Goal: Task Accomplishment & Management: Manage account settings

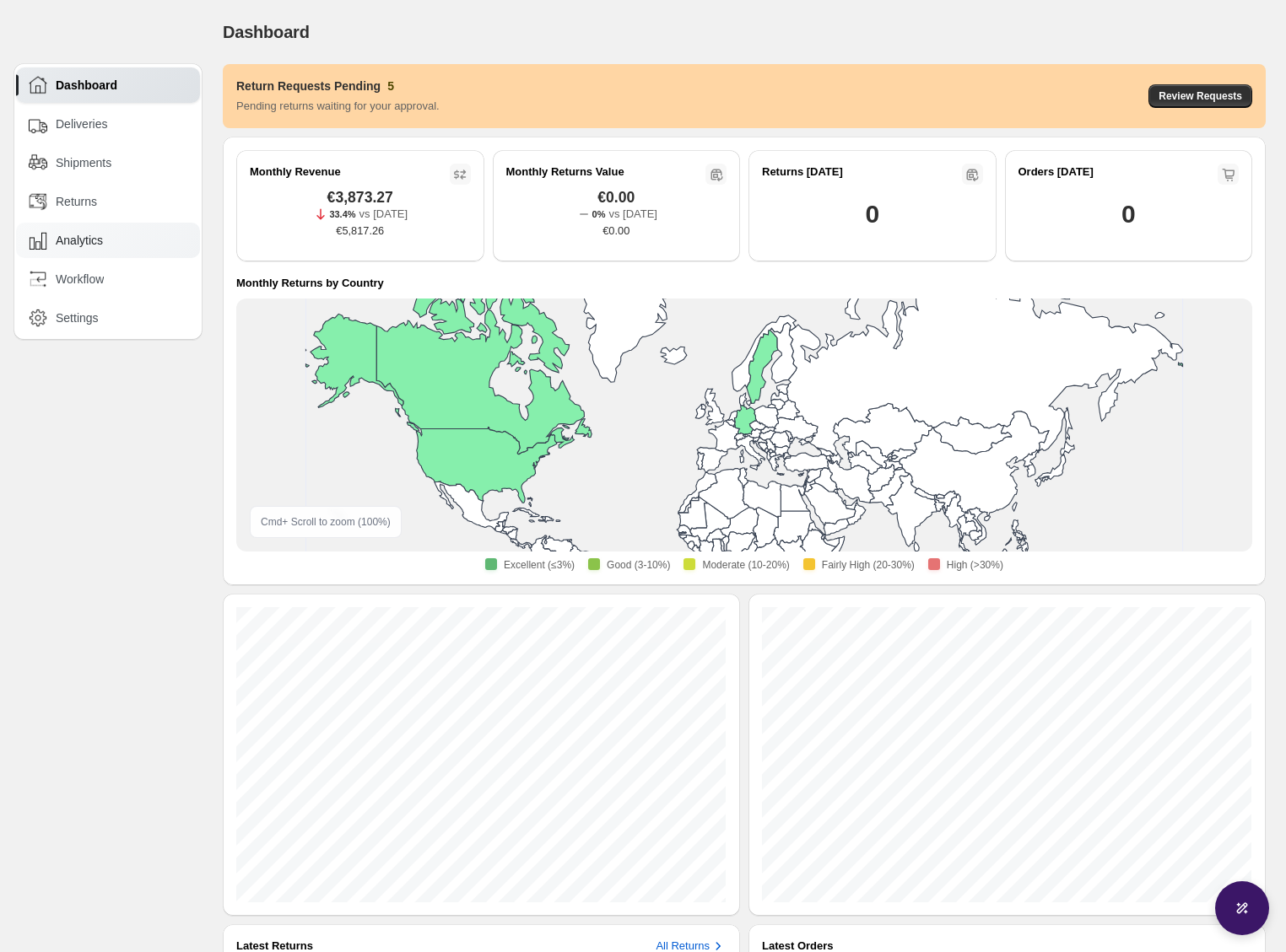
click at [138, 237] on div "Analytics" at bounding box center [108, 241] width 161 height 18
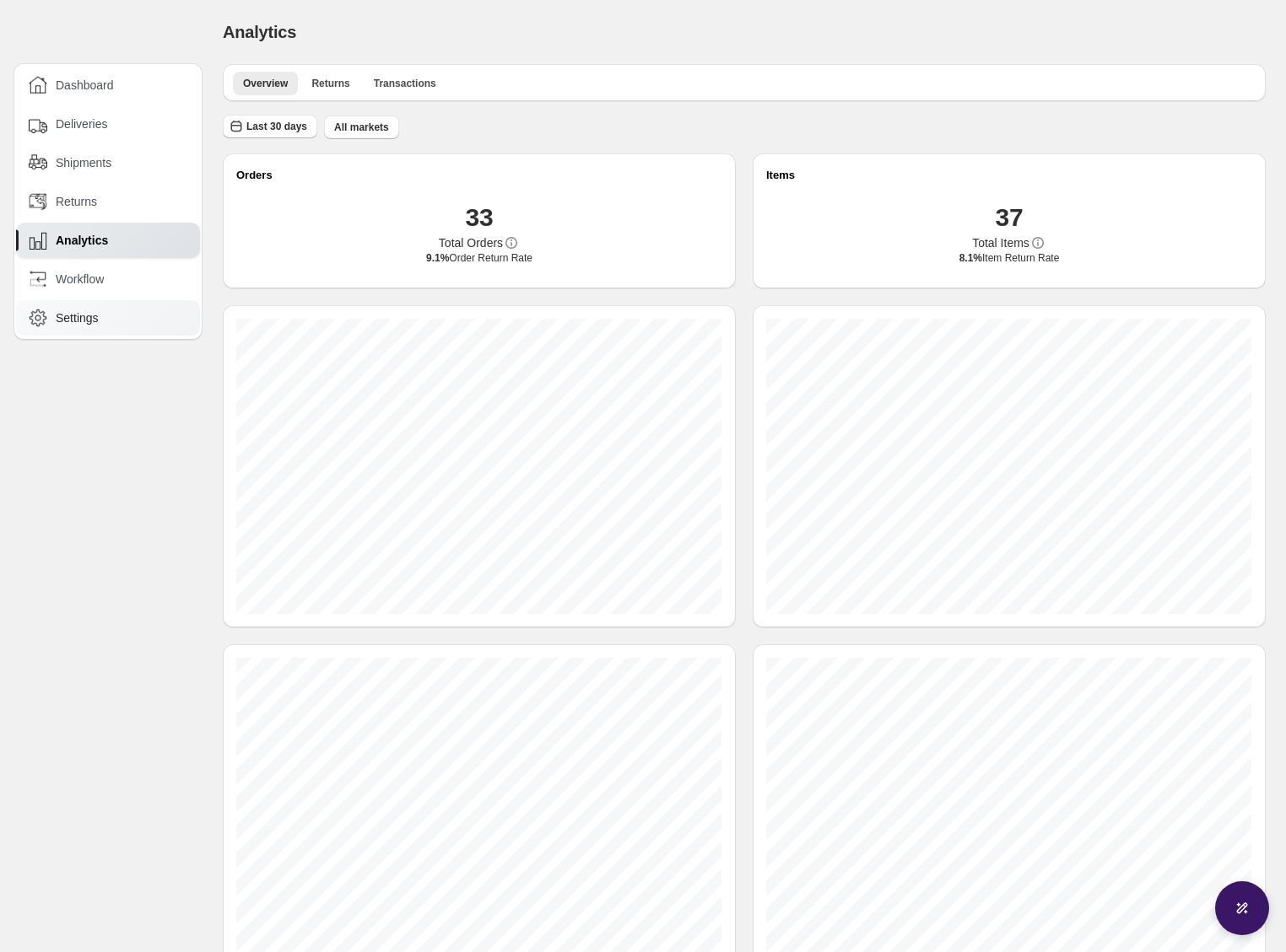
click at [112, 315] on div "Settings" at bounding box center [108, 318] width 161 height 18
select select "********"
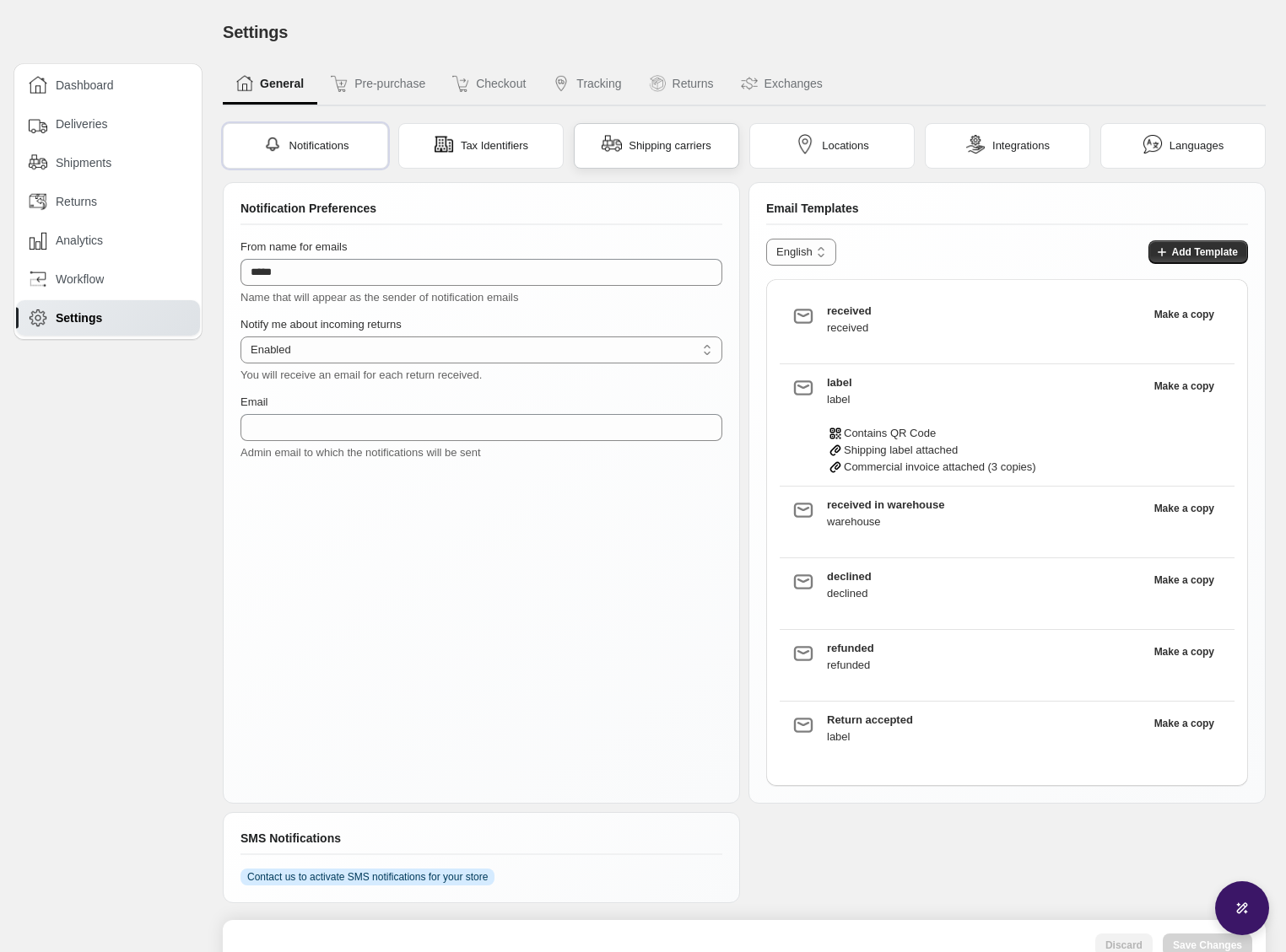
click at [646, 144] on span "Shipping carriers" at bounding box center [670, 146] width 83 height 17
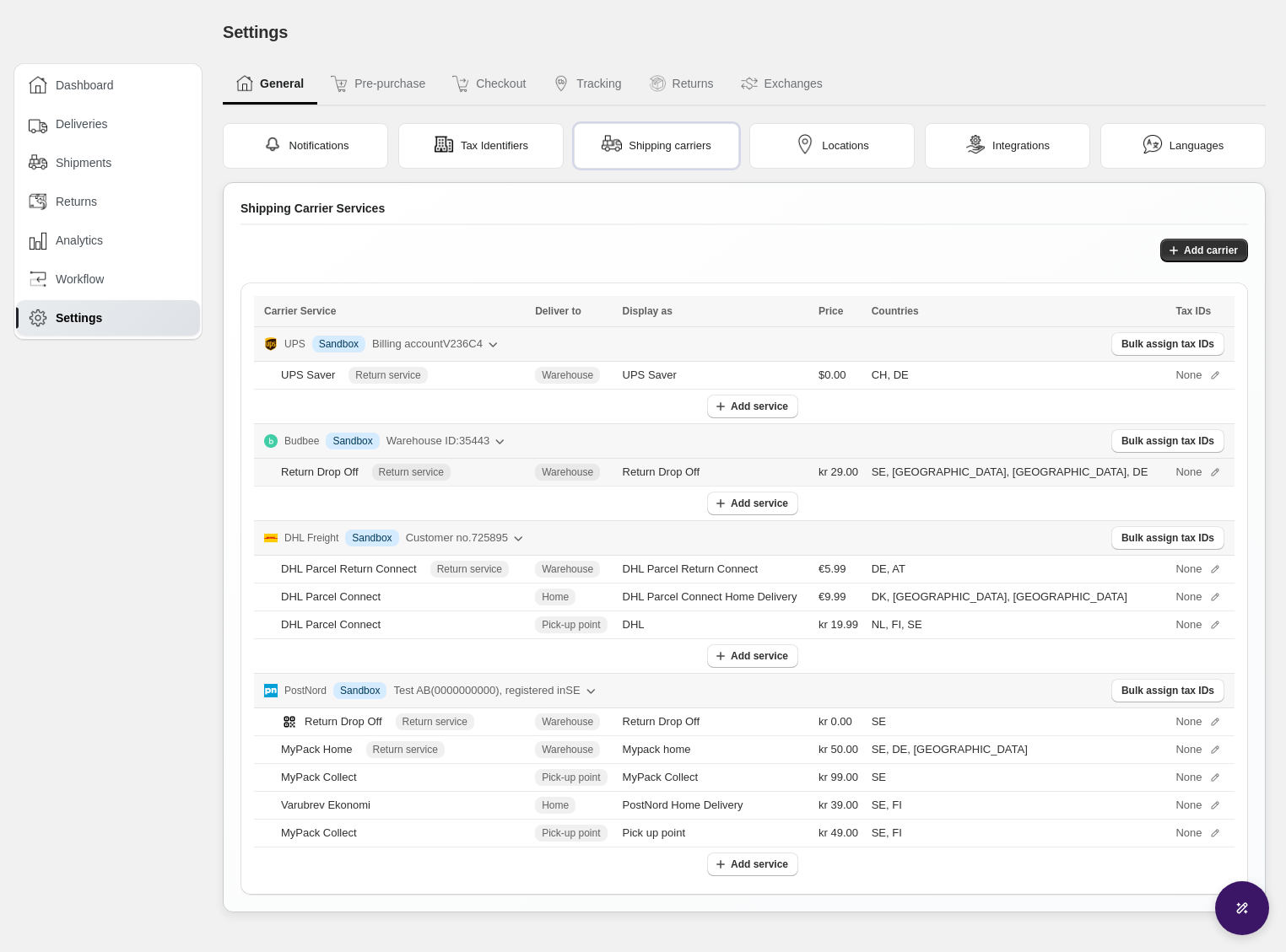
click at [1209, 472] on icon at bounding box center [1215, 472] width 12 height 12
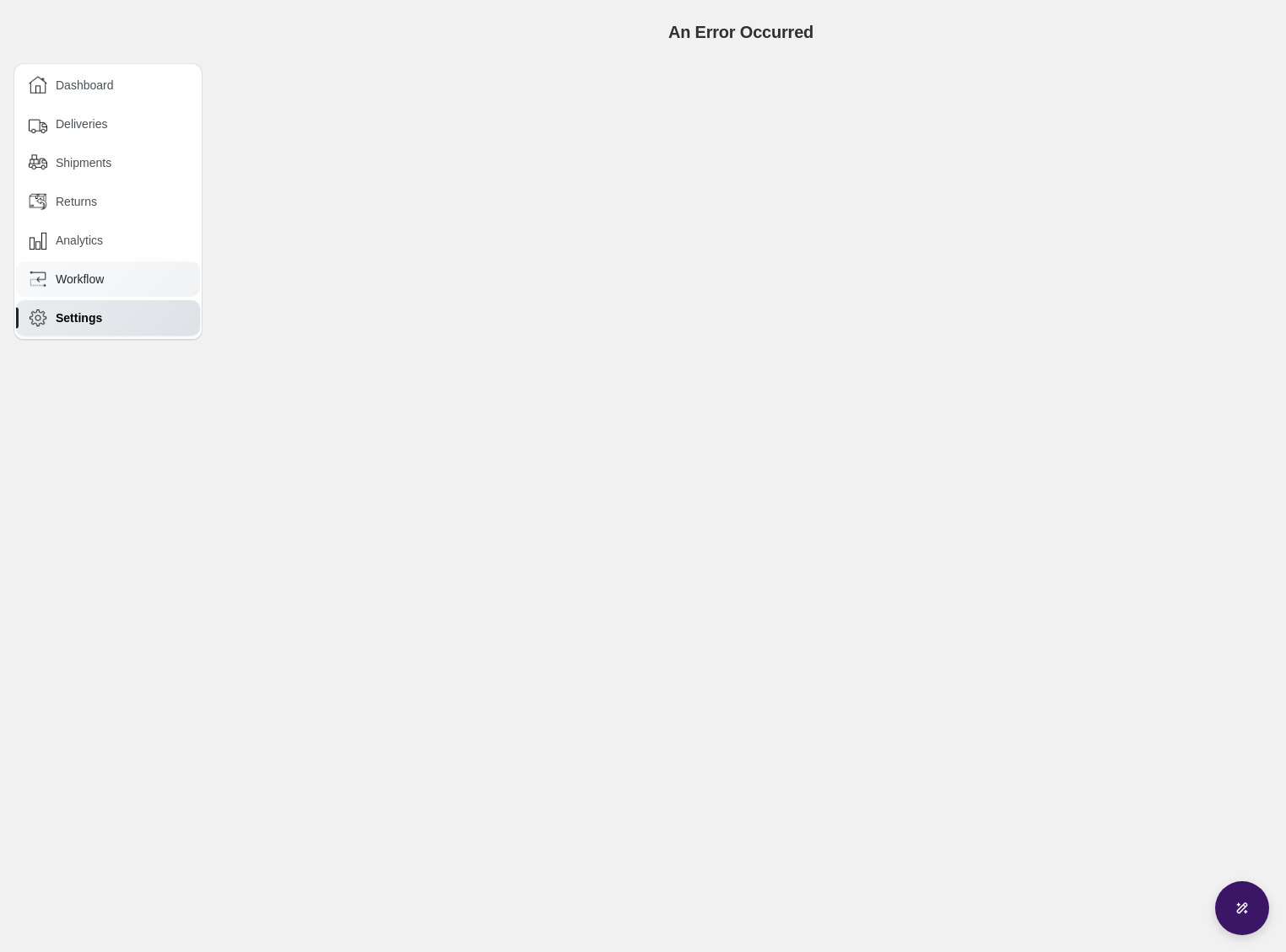
click at [78, 266] on div "Workflow" at bounding box center [108, 279] width 184 height 36
click at [81, 328] on div "Settings" at bounding box center [108, 318] width 184 height 36
click at [108, 253] on div "Analytics" at bounding box center [108, 240] width 184 height 36
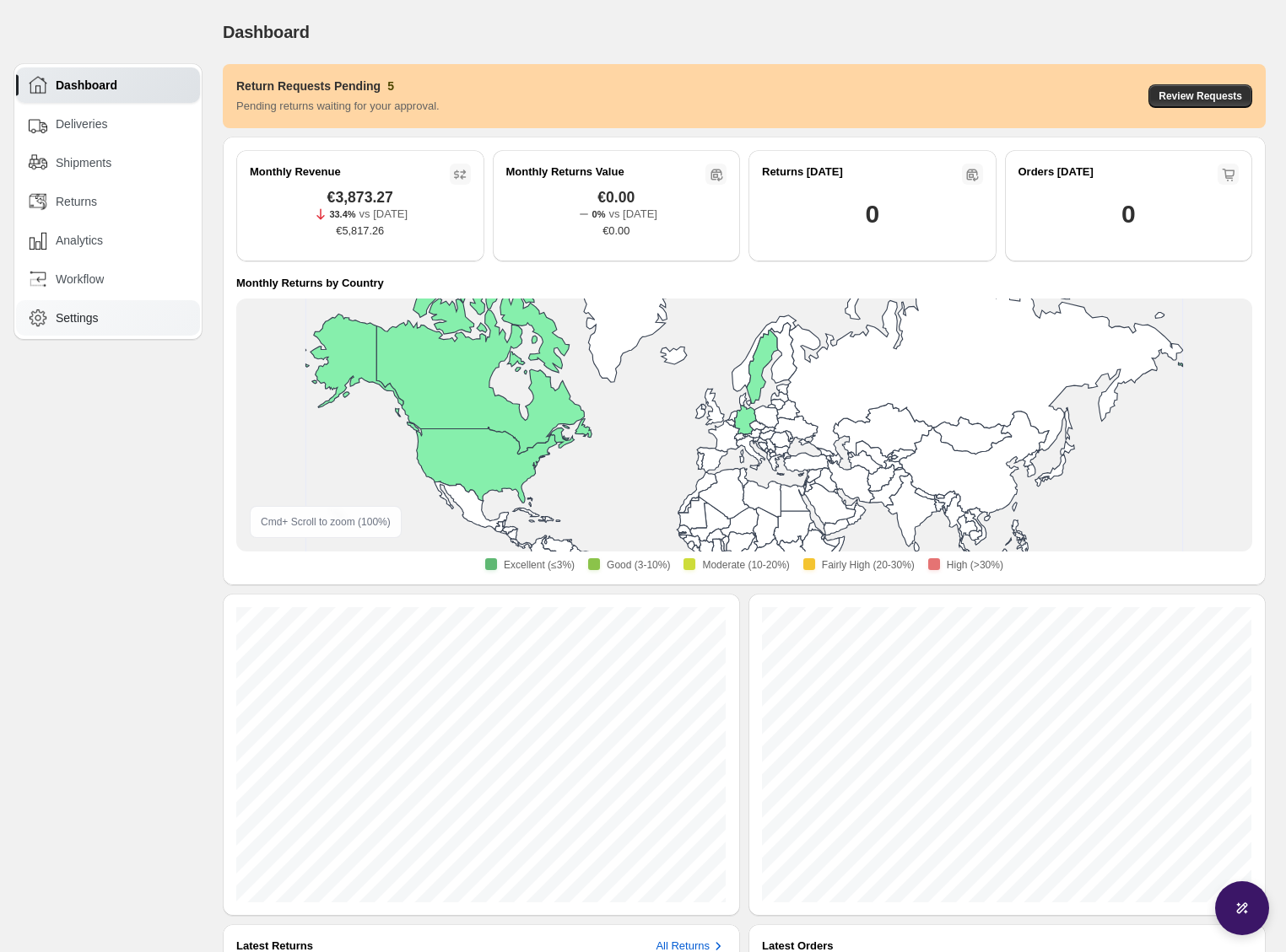
click at [68, 308] on div "Settings" at bounding box center [108, 318] width 184 height 36
select select "********"
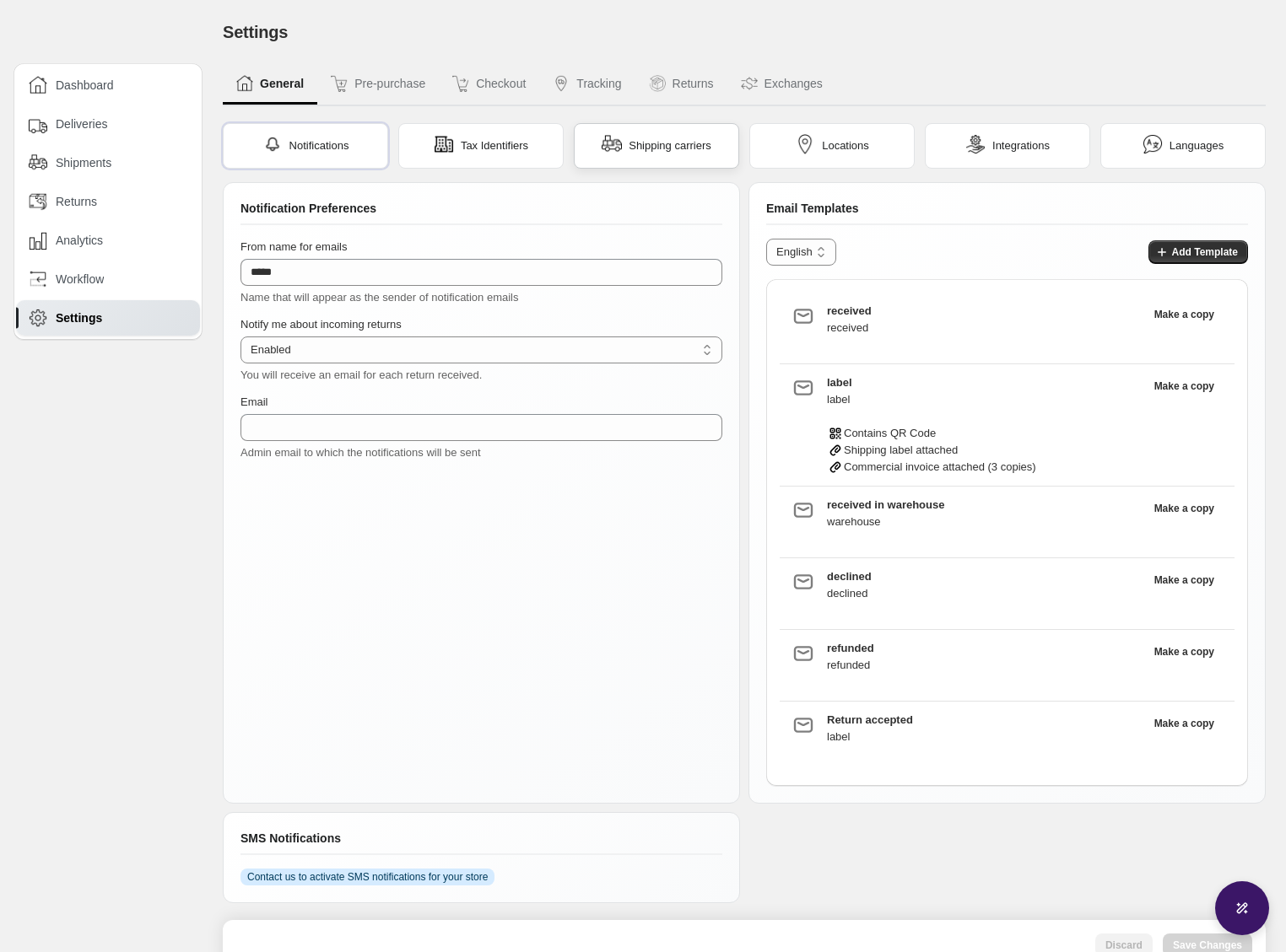
click at [685, 138] on span "Shipping carriers" at bounding box center [670, 146] width 83 height 17
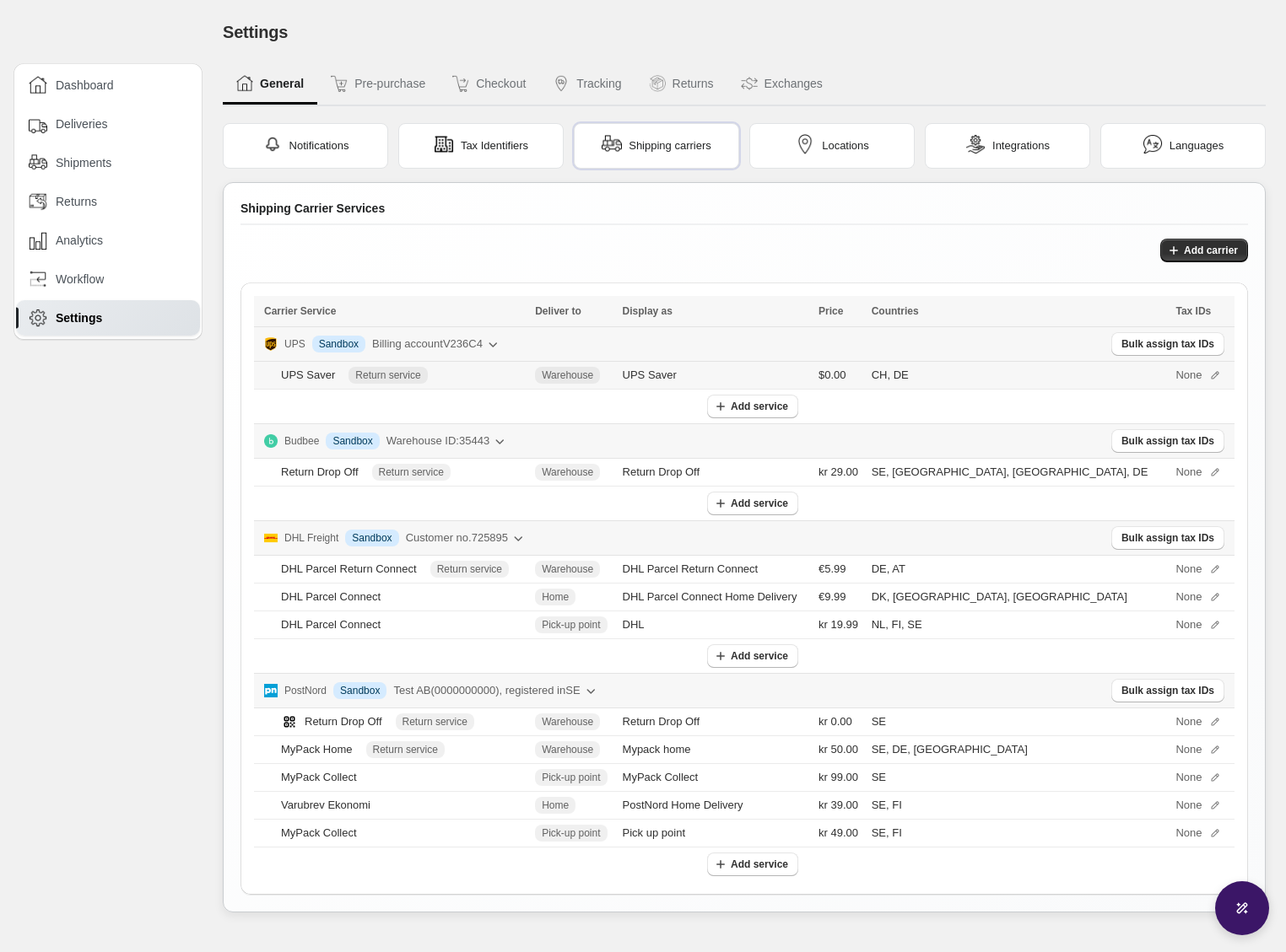
click at [1209, 373] on icon at bounding box center [1215, 375] width 12 height 12
click at [511, 148] on span "Tax Identifiers" at bounding box center [494, 146] width 67 height 17
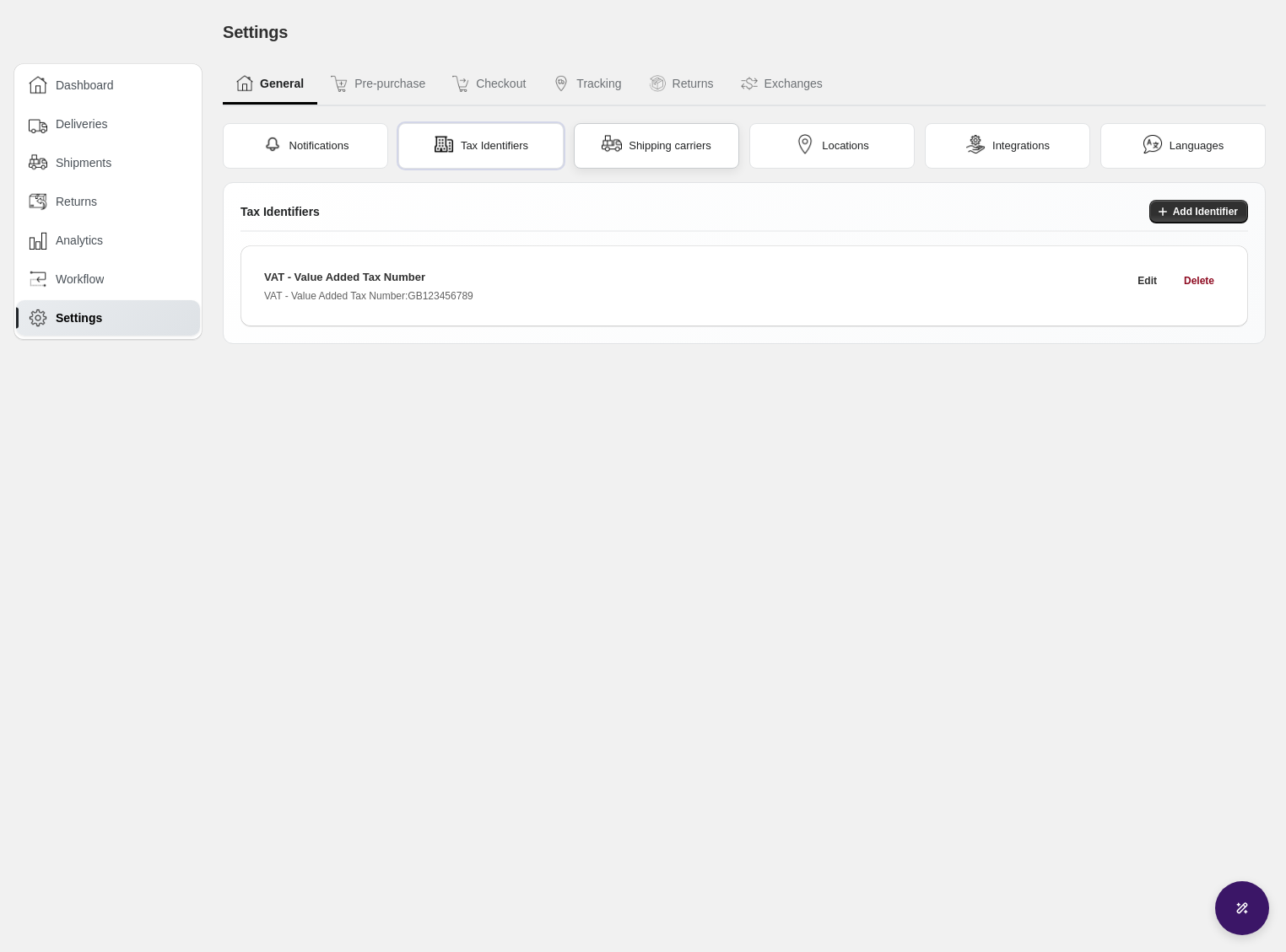
click at [665, 140] on span "Shipping carriers" at bounding box center [670, 146] width 83 height 17
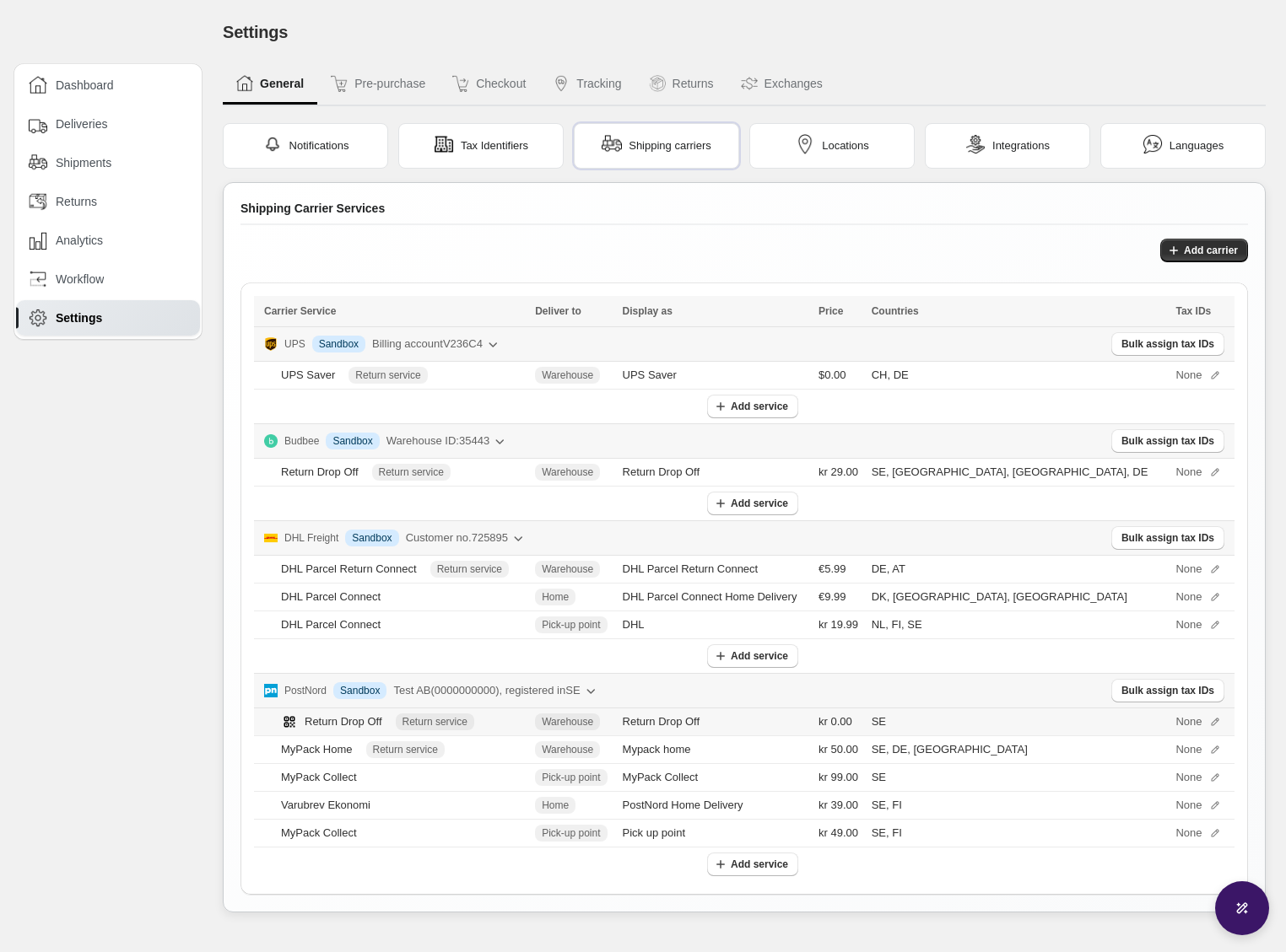
click at [1211, 719] on icon at bounding box center [1215, 722] width 7 height 7
click at [1209, 596] on icon at bounding box center [1215, 597] width 12 height 12
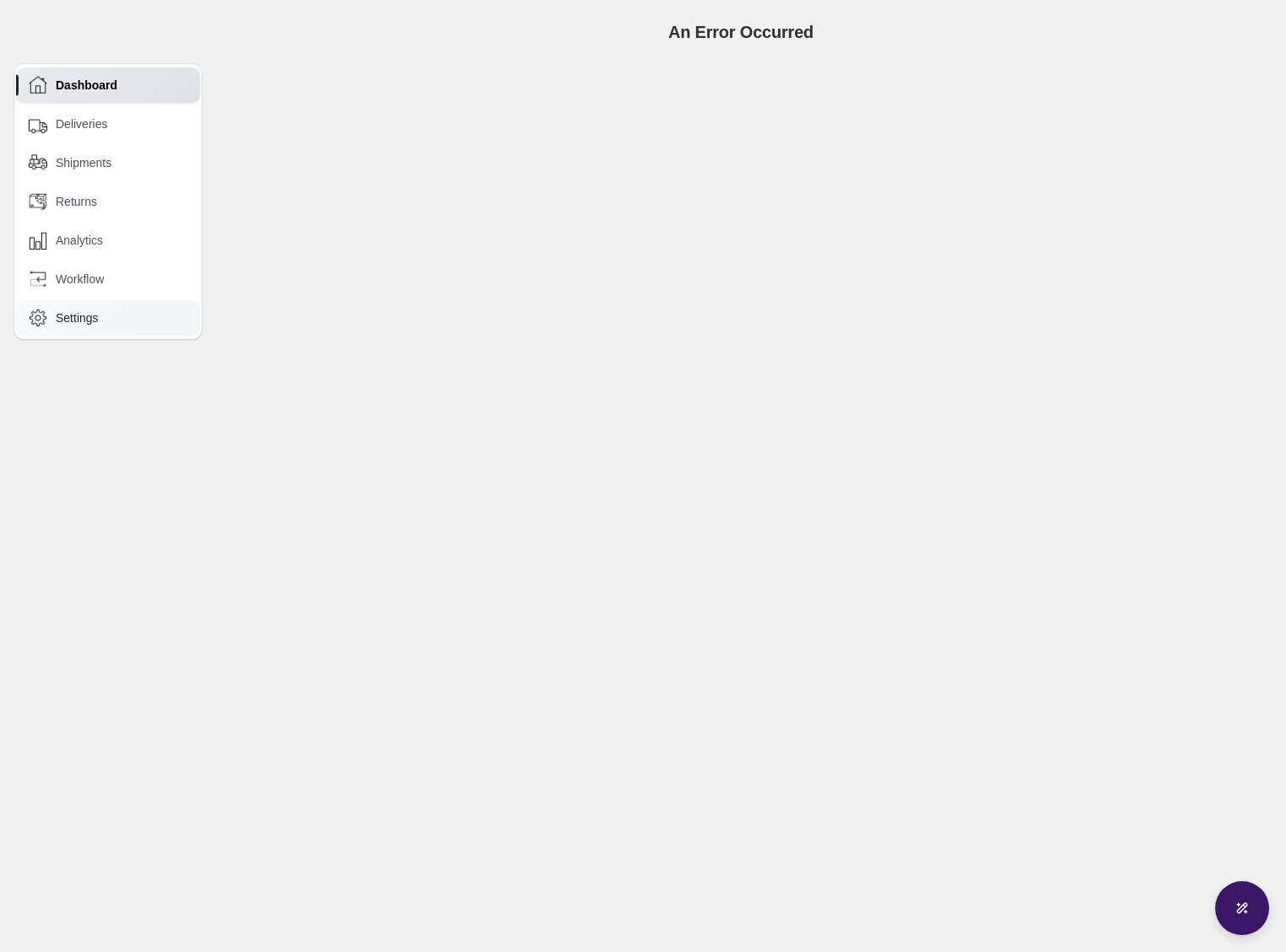
click at [78, 333] on div "Settings" at bounding box center [108, 318] width 184 height 36
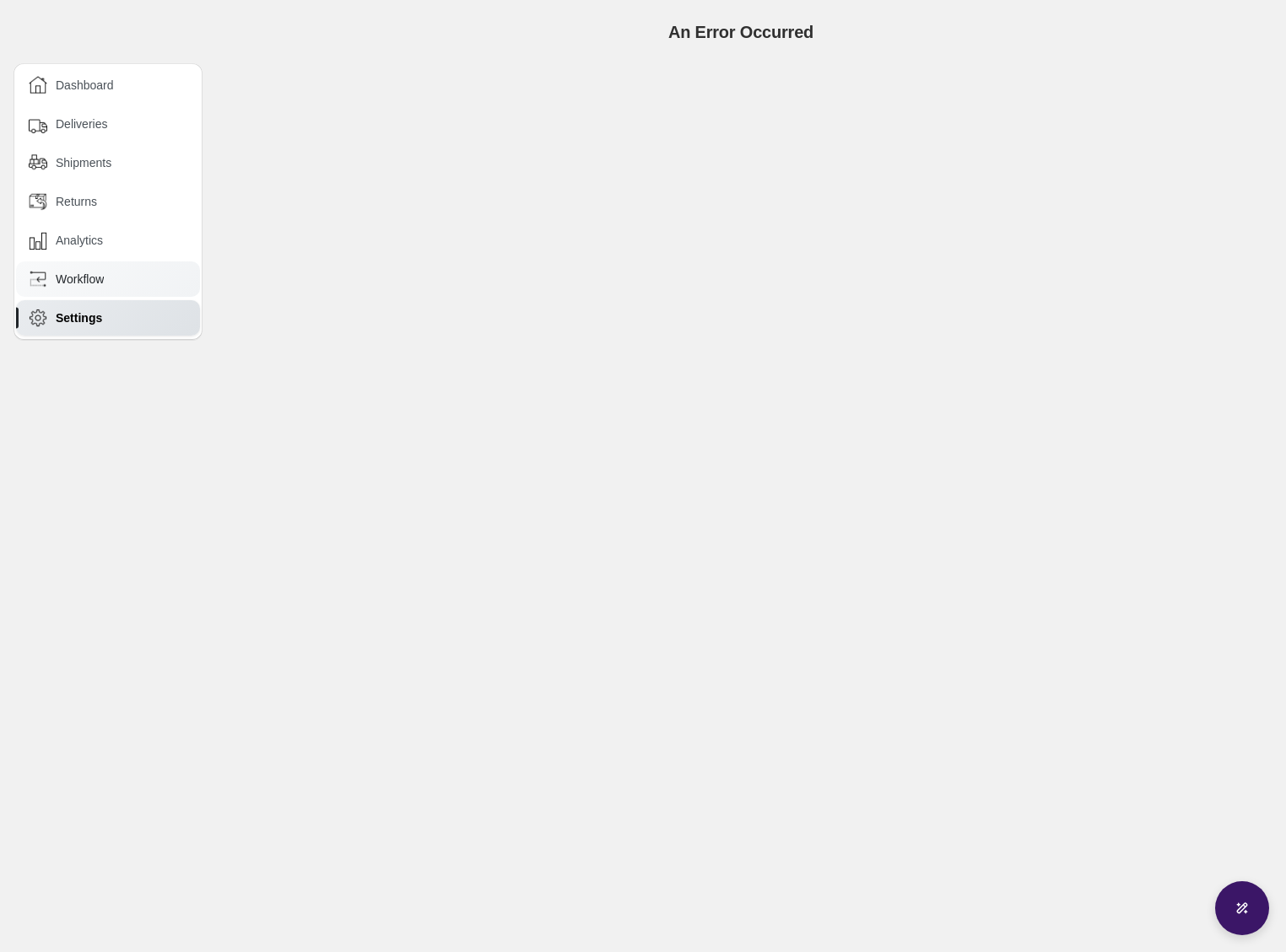
click at [80, 267] on div "Workflow" at bounding box center [108, 279] width 184 height 36
click at [79, 323] on span "Settings" at bounding box center [77, 318] width 43 height 17
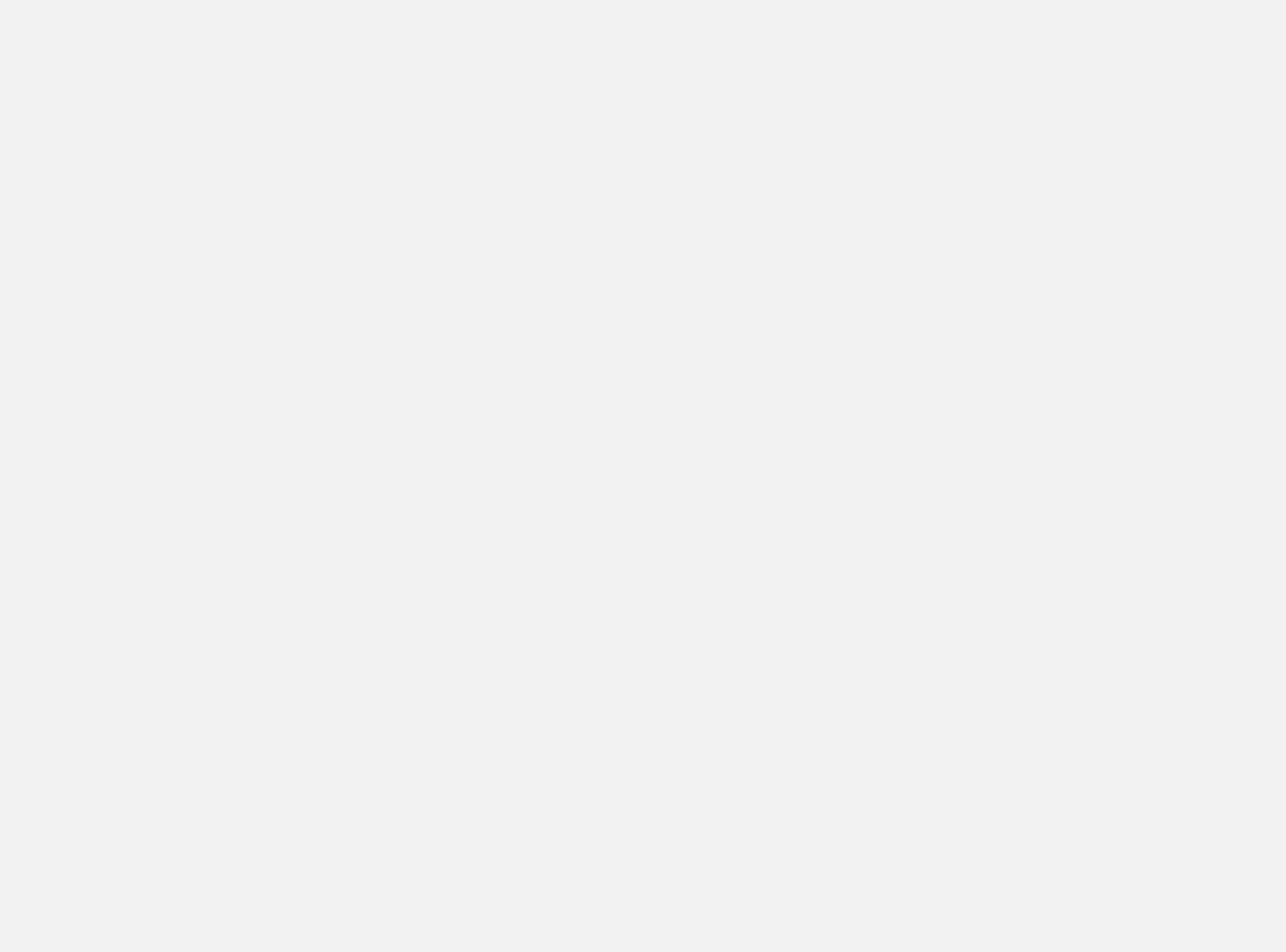
select select "********"
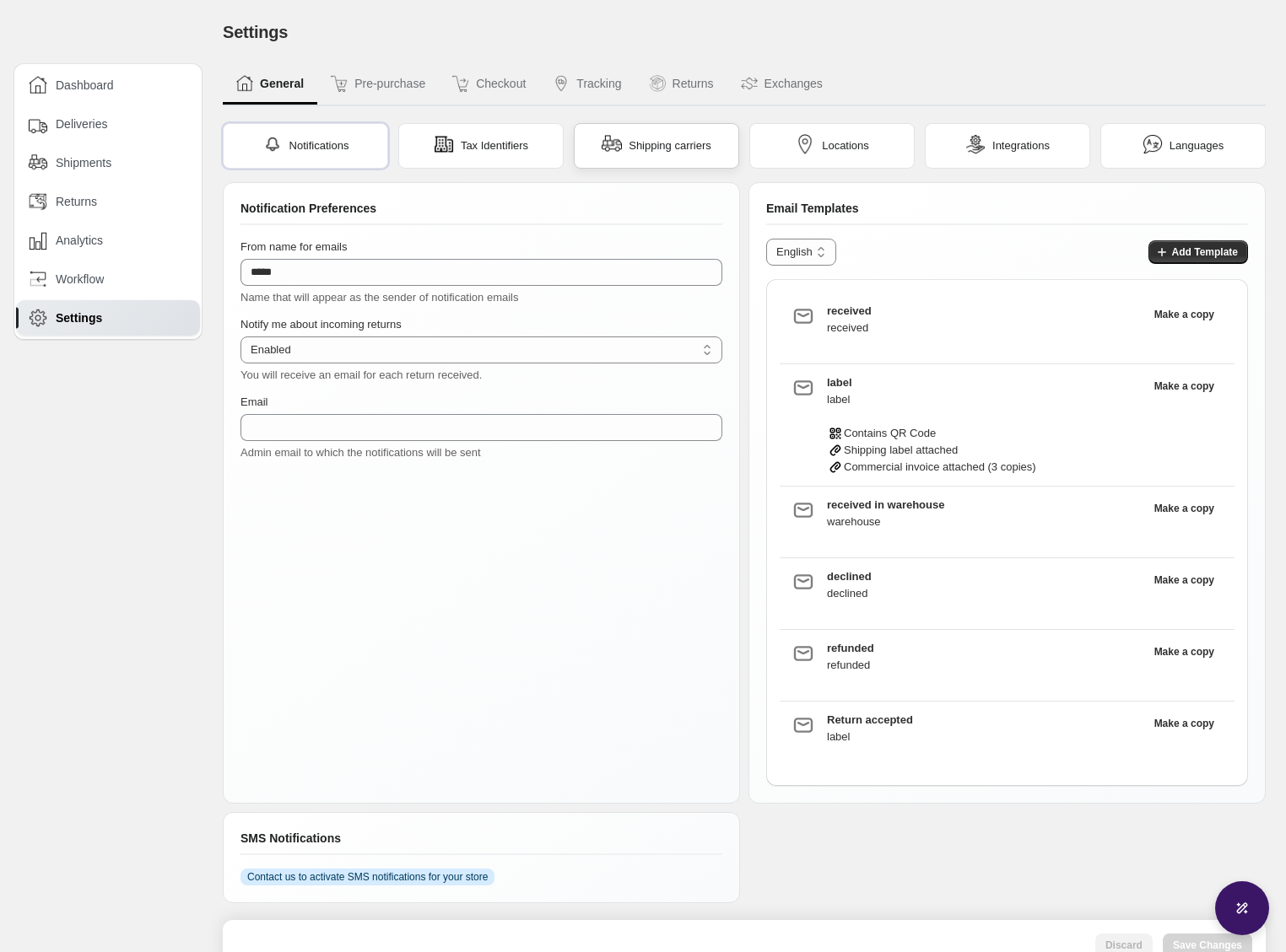
click at [701, 134] on div "Shipping carriers" at bounding box center [656, 146] width 109 height 24
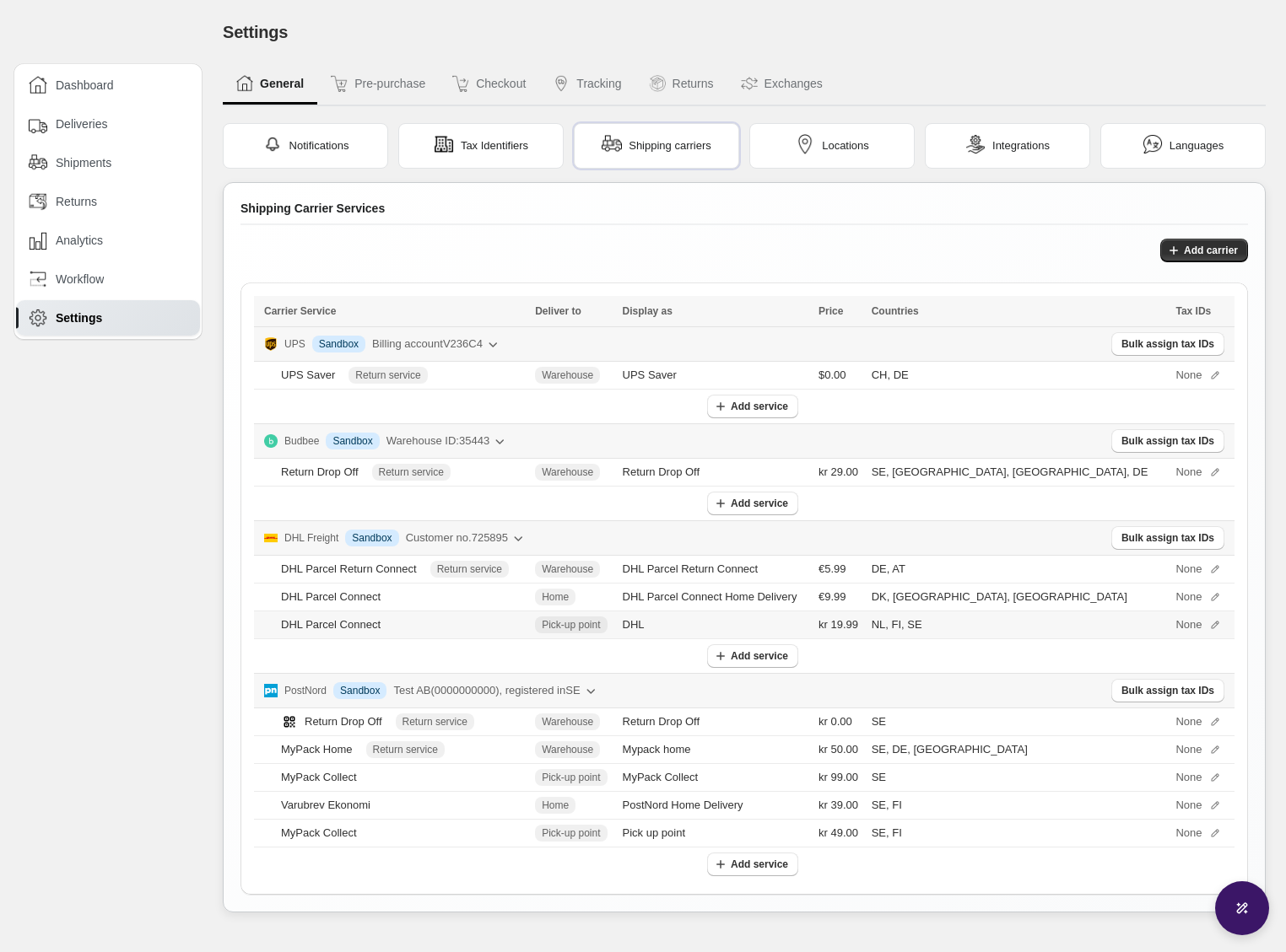
click at [1209, 627] on icon at bounding box center [1215, 625] width 12 height 12
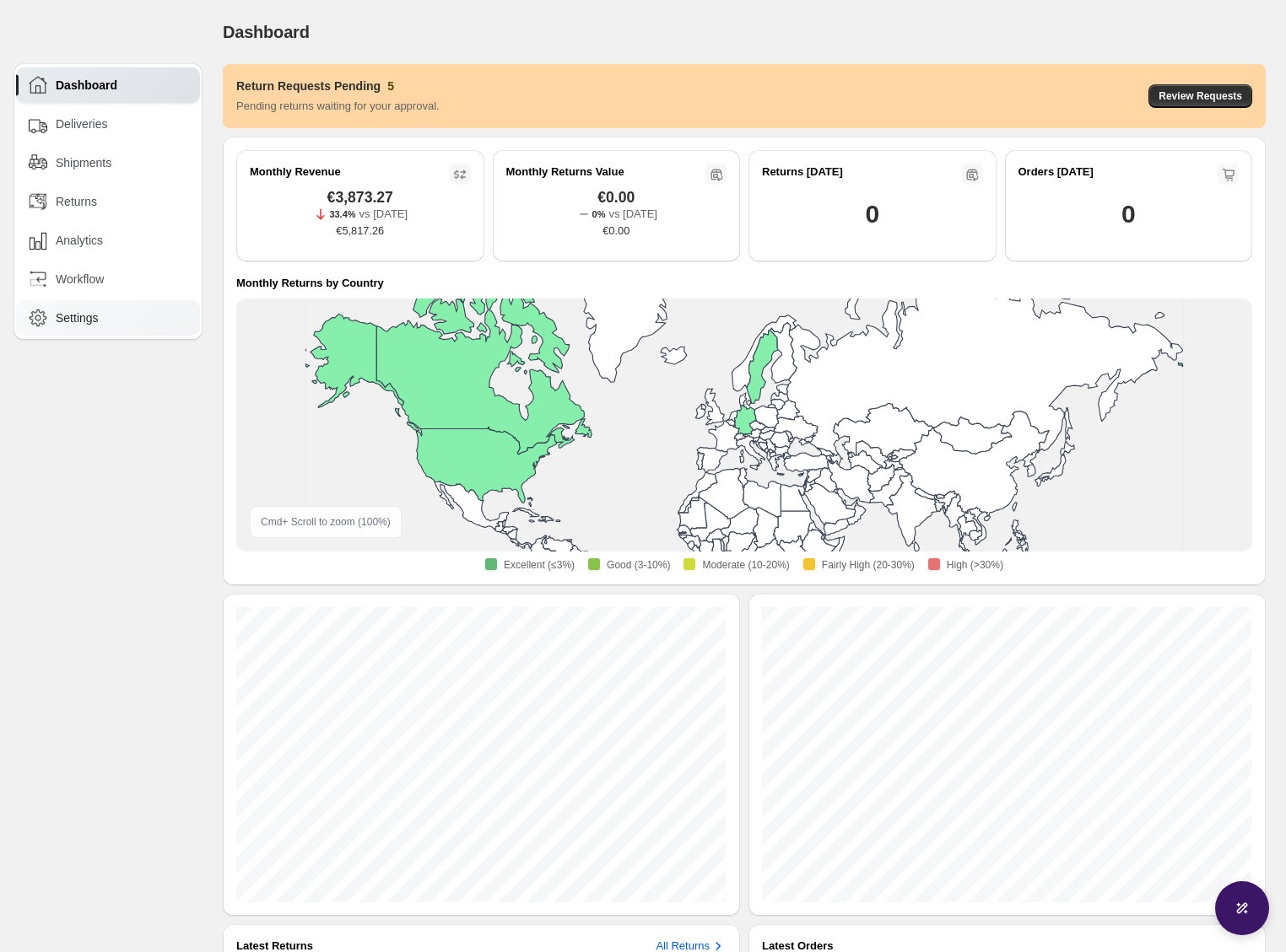
click at [140, 322] on div "Settings" at bounding box center [108, 318] width 161 height 18
select select "********"
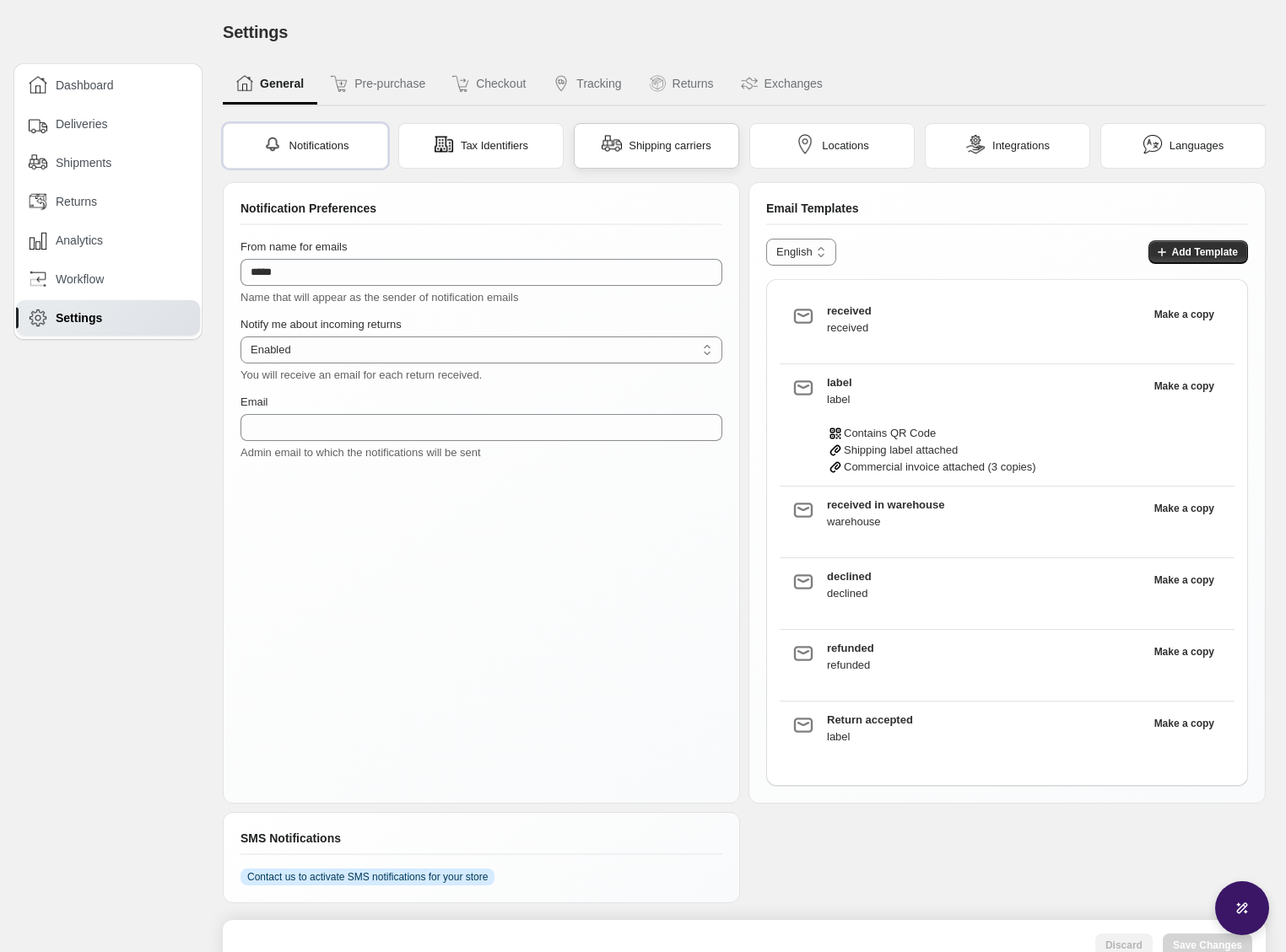
click at [636, 141] on span "Shipping carriers" at bounding box center [670, 146] width 83 height 17
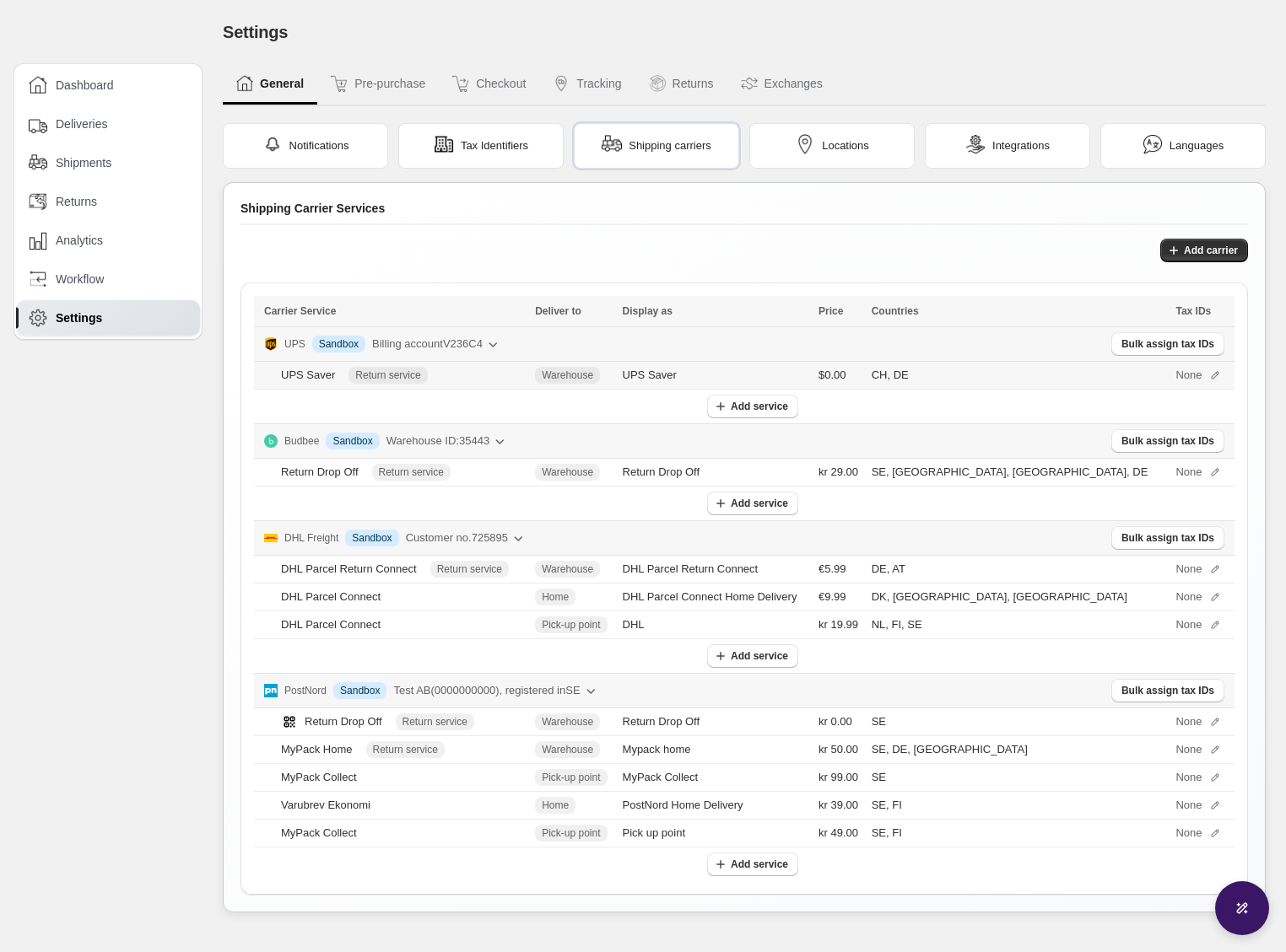
click at [1191, 381] on div "None" at bounding box center [1200, 375] width 49 height 17
click at [1176, 469] on span "None" at bounding box center [1188, 472] width 26 height 17
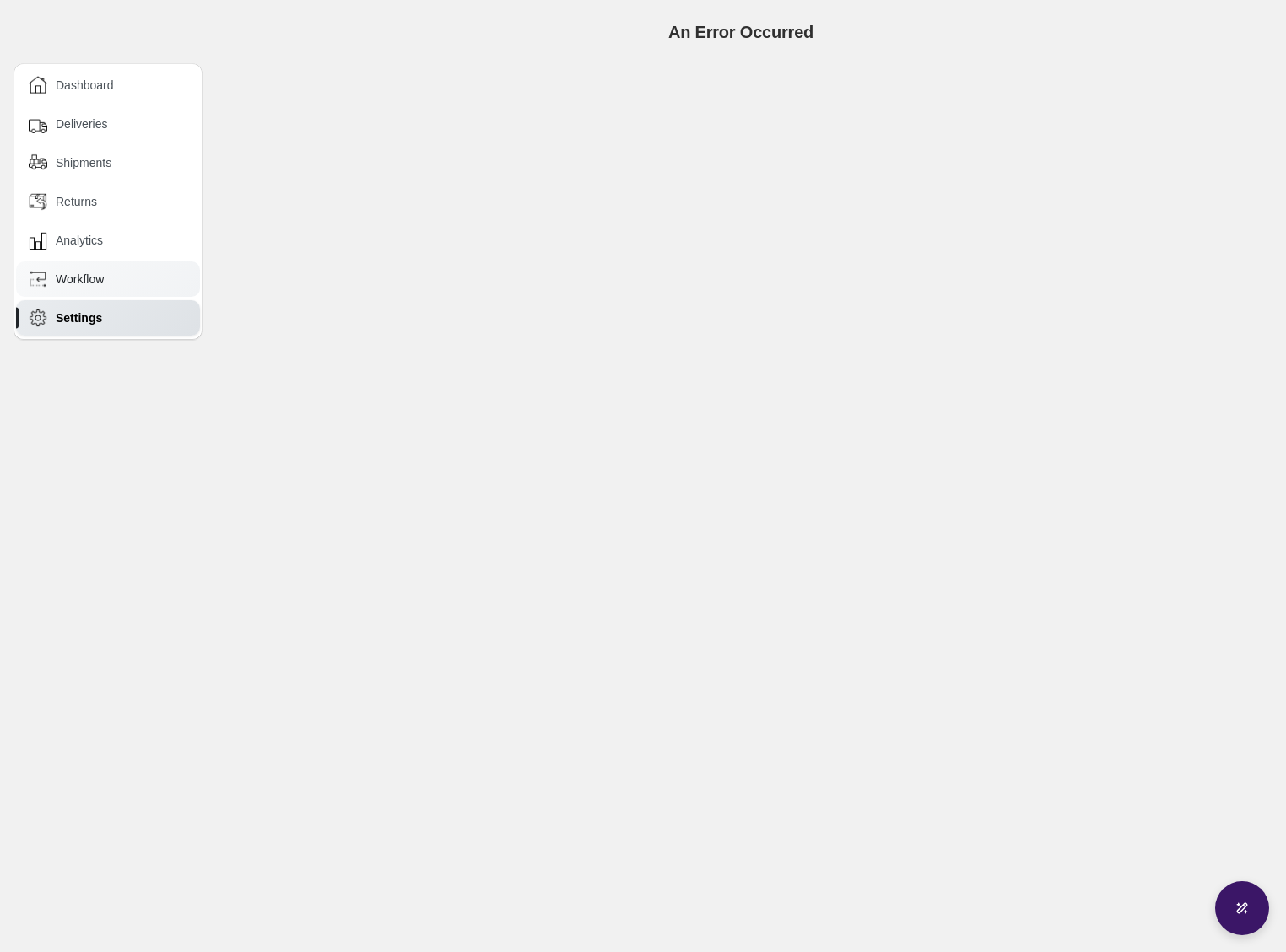
click at [108, 286] on div "Workflow" at bounding box center [108, 279] width 161 height 18
click at [97, 322] on span "Settings" at bounding box center [77, 318] width 43 height 17
